Goal: Obtain resource: Obtain resource

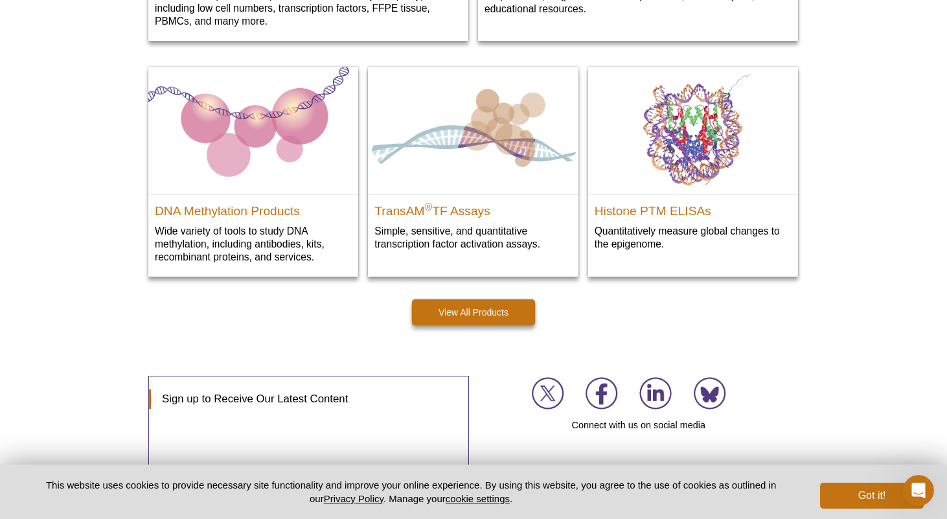
scroll to position [1927, 0]
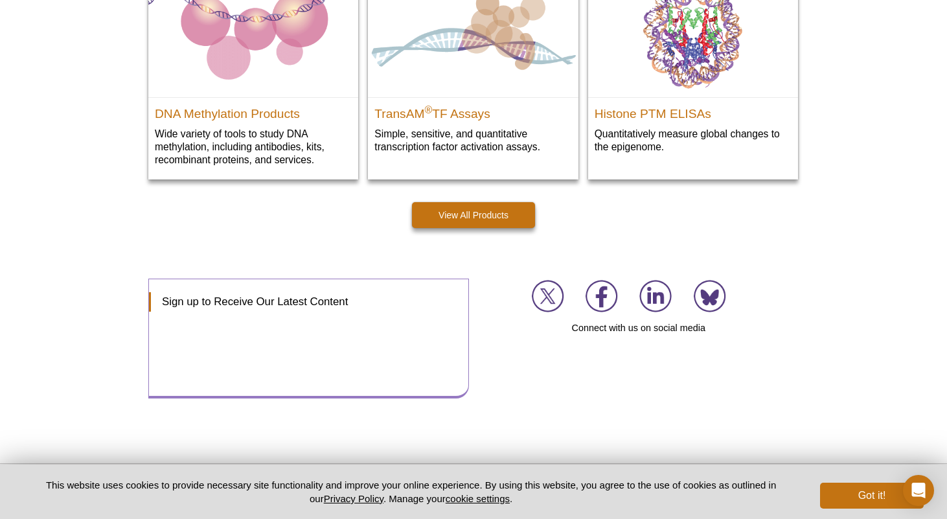
scroll to position [1478, 0]
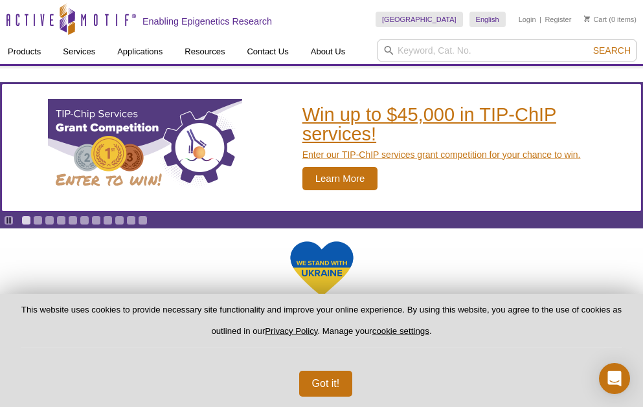
click at [349, 116] on h2 "Win up to $45,000 in TIP-ChIP services!" at bounding box center [469, 124] width 333 height 39
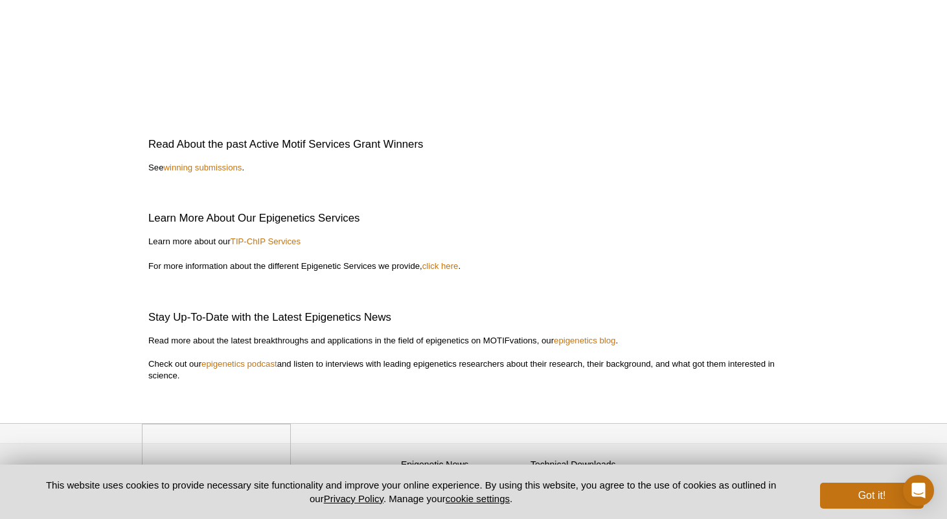
scroll to position [3048, 0]
